Goal: Book appointment/travel/reservation

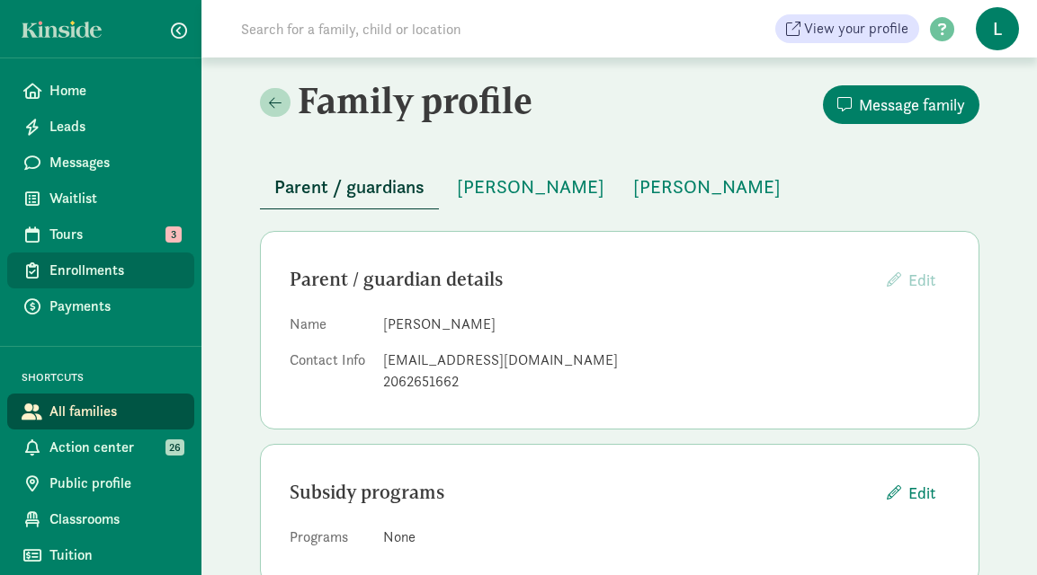
click at [85, 270] on span "Enrollments" at bounding box center [114, 271] width 130 height 22
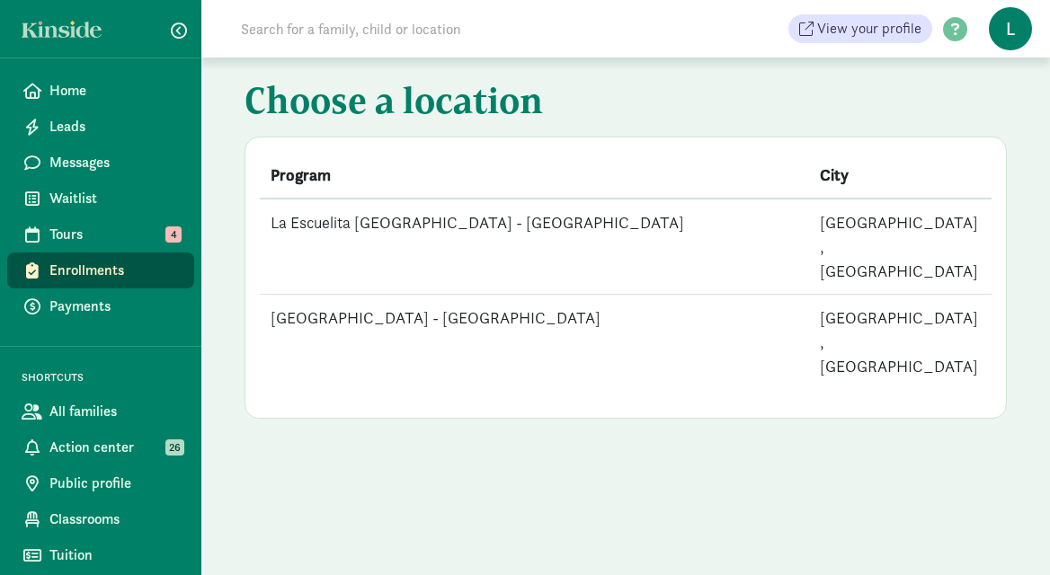
click at [326, 223] on td "La Escuelita [GEOGRAPHIC_DATA] - [GEOGRAPHIC_DATA]" at bounding box center [534, 247] width 549 height 96
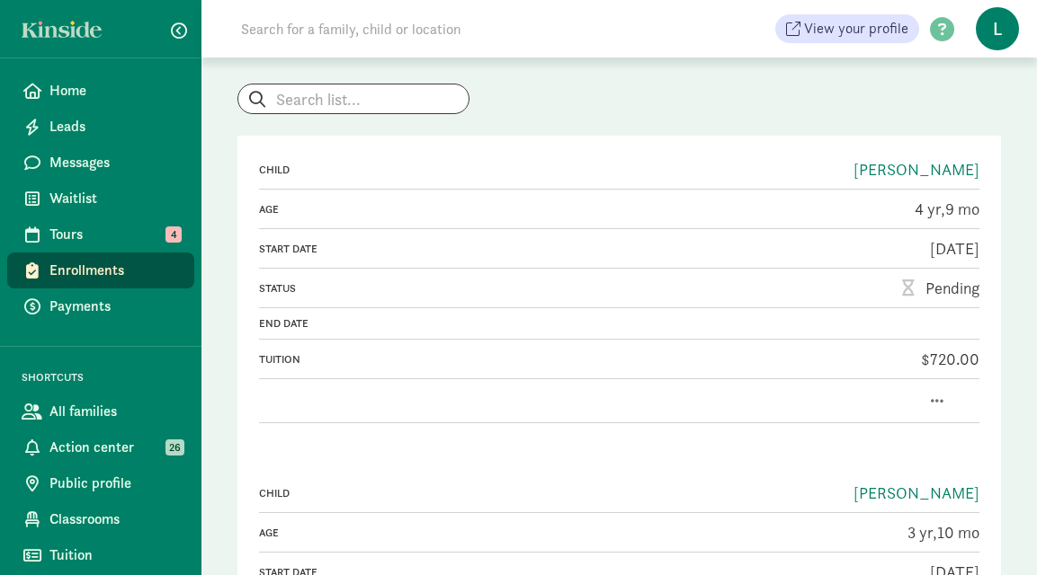
scroll to position [140, 0]
click at [941, 393] on span "button" at bounding box center [937, 400] width 13 height 14
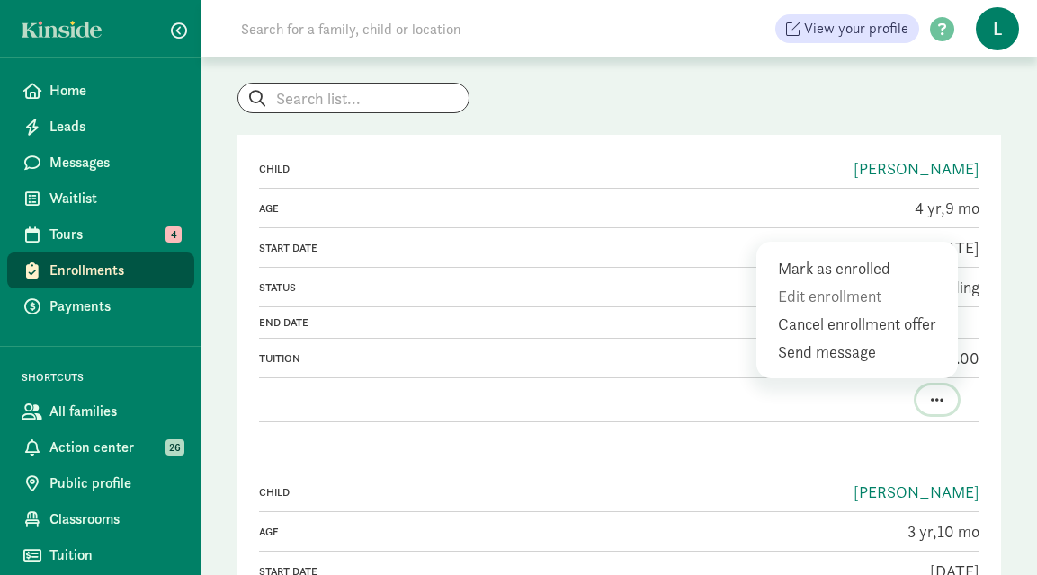
click at [941, 393] on span "button" at bounding box center [937, 400] width 13 height 14
click at [730, 419] on div "Mark as enrolled Edit enrollment Cancel enrollment offer Send message" at bounding box center [619, 400] width 720 height 44
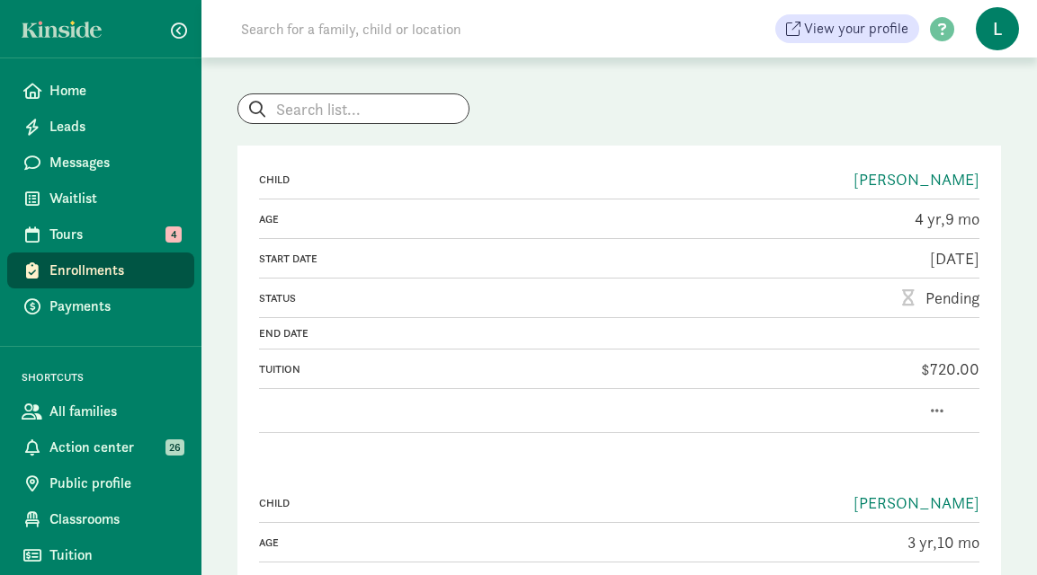
scroll to position [0, 0]
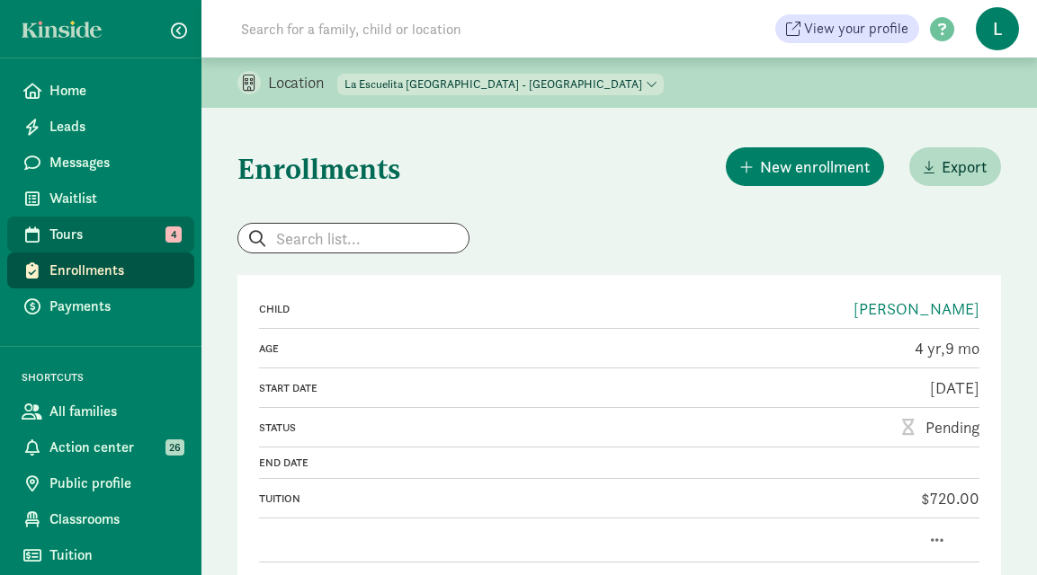
click at [91, 229] on span "Tours" at bounding box center [114, 235] width 130 height 22
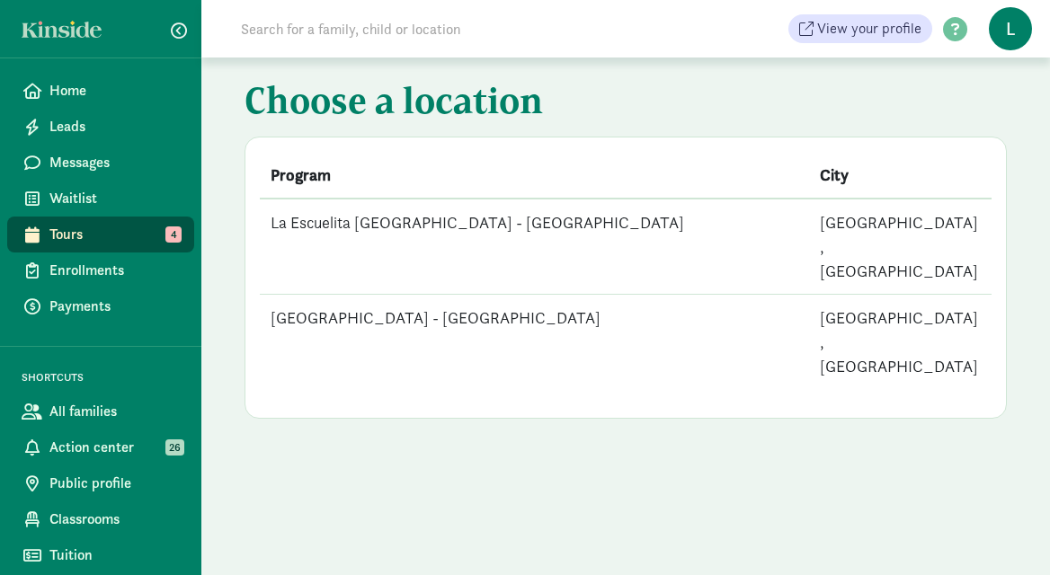
click at [502, 224] on td "La Escuelita [GEOGRAPHIC_DATA] - [GEOGRAPHIC_DATA]" at bounding box center [534, 247] width 549 height 96
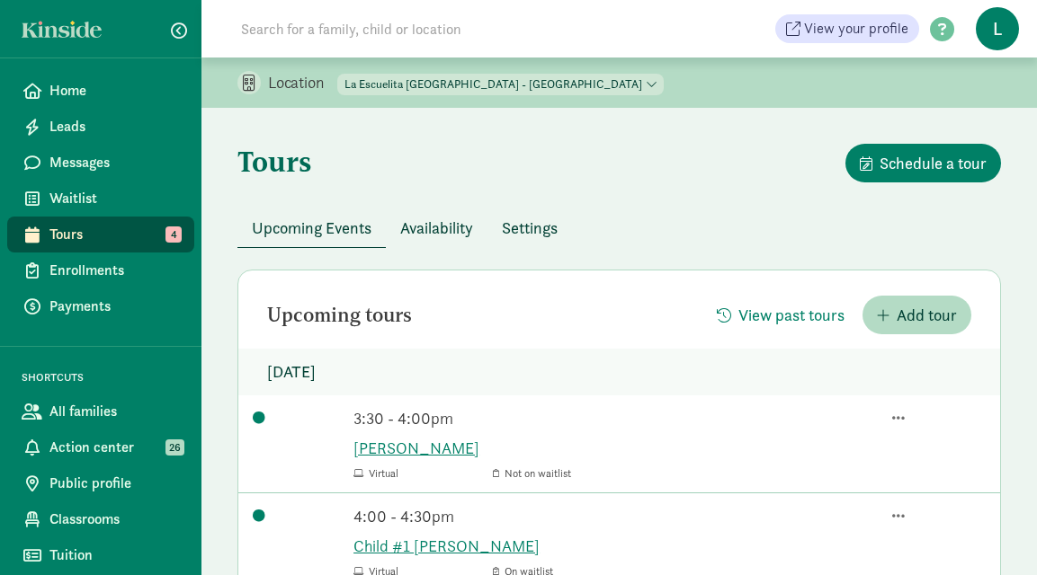
click at [536, 78] on select "[GEOGRAPHIC_DATA] - [GEOGRAPHIC_DATA] [GEOGRAPHIC_DATA] - [GEOGRAPHIC_DATA]" at bounding box center [500, 85] width 326 height 22
select select "261531"
click at [338, 74] on select "[GEOGRAPHIC_DATA] - [GEOGRAPHIC_DATA] [GEOGRAPHIC_DATA] - [GEOGRAPHIC_DATA]" at bounding box center [500, 85] width 326 height 22
